Goal: Transaction & Acquisition: Purchase product/service

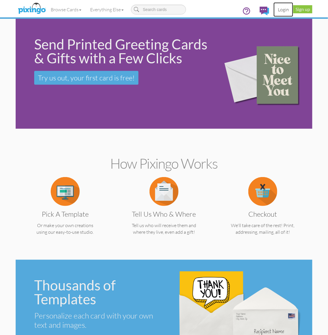
click at [281, 8] on link "Login" at bounding box center [283, 9] width 20 height 14
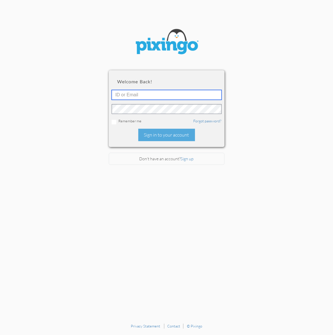
type input "2109"
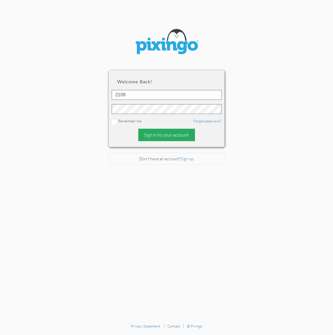
click at [166, 134] on div "Sign in to your account" at bounding box center [166, 135] width 57 height 12
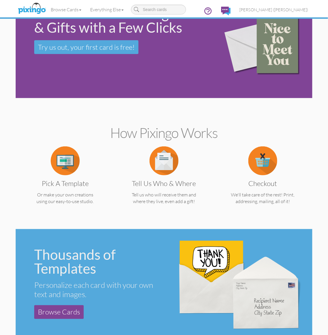
scroll to position [12, 0]
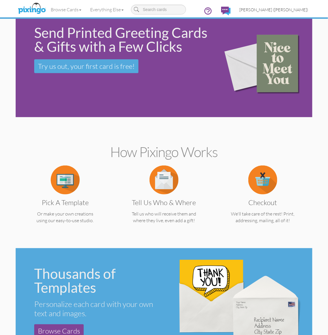
click at [284, 9] on span "[PERSON_NAME] ([PERSON_NAME])" at bounding box center [273, 9] width 69 height 5
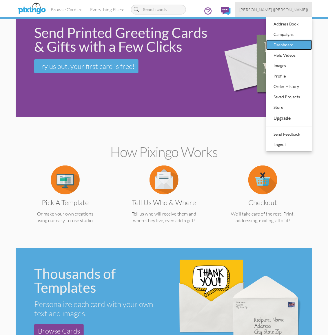
click at [288, 44] on div "Dashboard" at bounding box center [289, 45] width 34 height 9
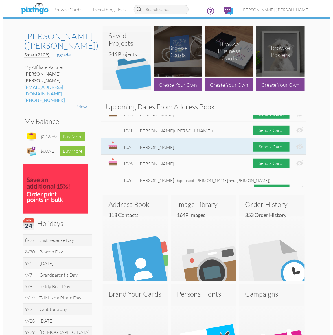
scroll to position [72, 0]
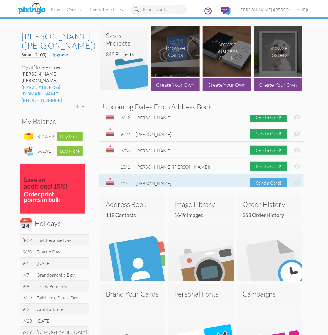
click at [260, 184] on div "Send a Card!" at bounding box center [268, 183] width 37 height 10
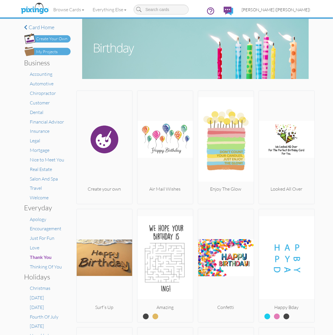
click at [289, 9] on span "[PERSON_NAME] ([PERSON_NAME])" at bounding box center [276, 9] width 69 height 5
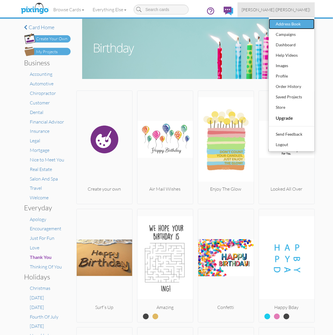
click at [285, 23] on div "Address Book" at bounding box center [292, 24] width 34 height 9
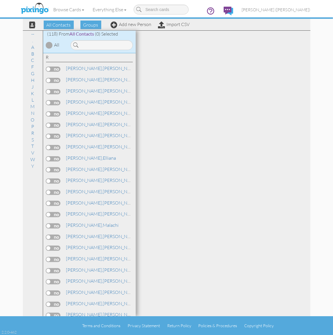
scroll to position [905, 0]
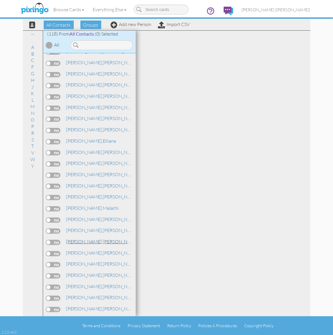
click at [83, 238] on link "[PERSON_NAME]" at bounding box center [103, 241] width 74 height 7
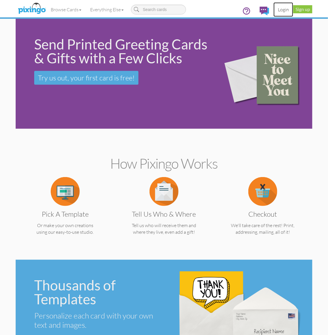
click at [283, 12] on link "Login" at bounding box center [283, 9] width 20 height 14
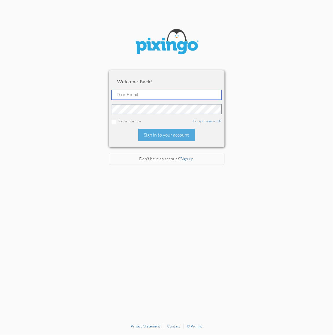
type input "2109"
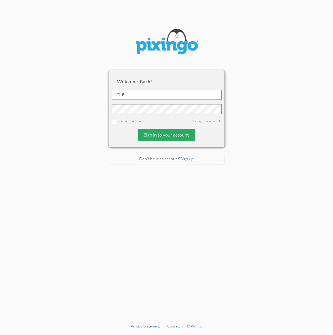
click at [170, 135] on div "Sign in to your account" at bounding box center [166, 135] width 57 height 12
